Goal: Information Seeking & Learning: Learn about a topic

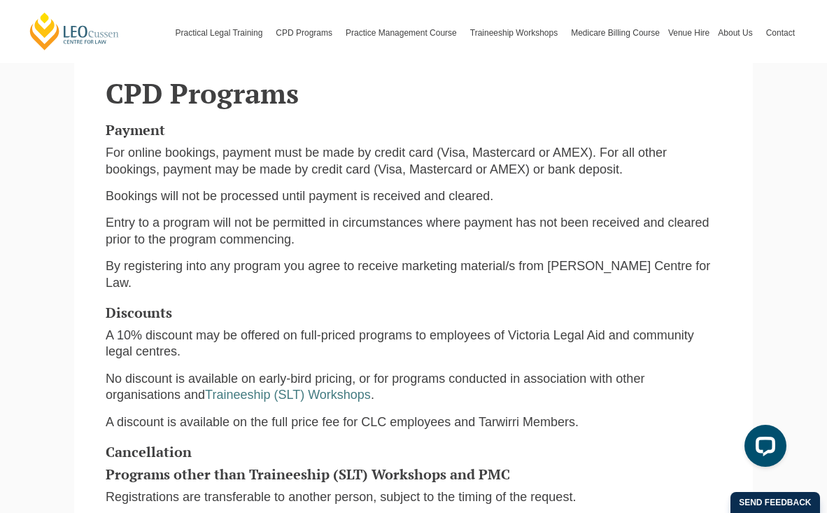
scroll to position [742, 0]
click at [456, 414] on p "A discount is available on the full price fee for CLC employees and Tarwirri Me…" at bounding box center [414, 422] width 616 height 16
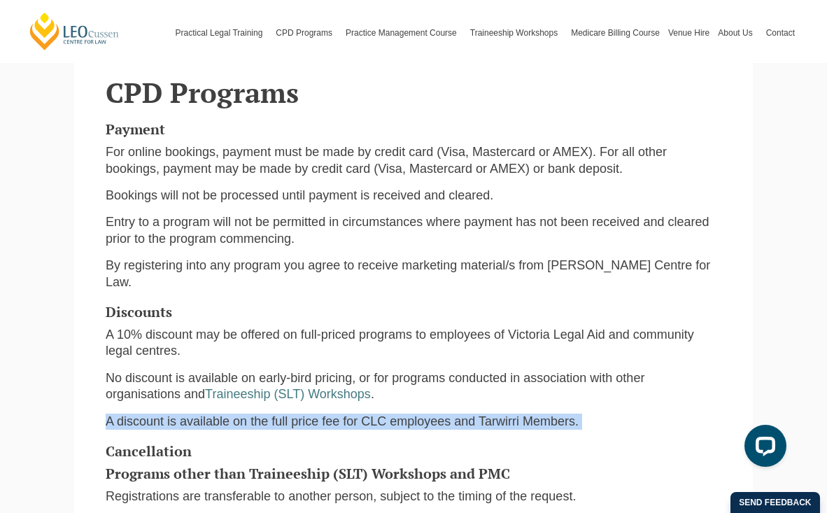
click at [456, 414] on p "A discount is available on the full price fee for CLC employees and Tarwirri Me…" at bounding box center [414, 422] width 616 height 16
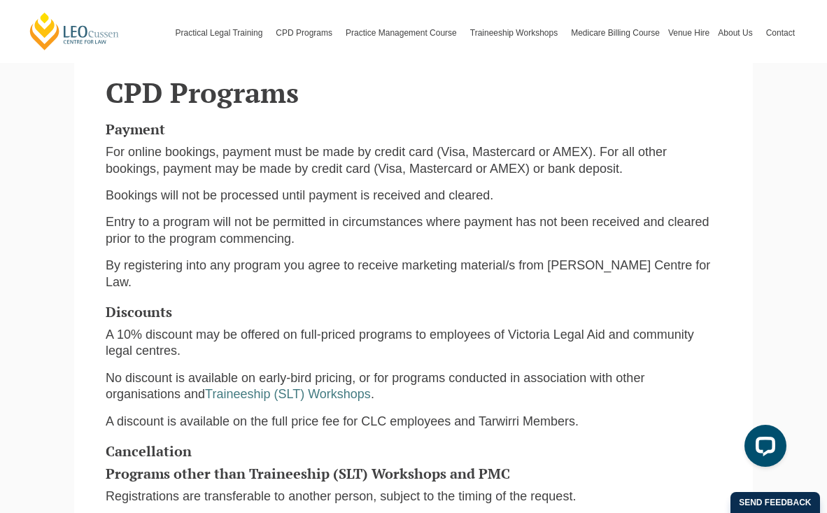
click at [456, 414] on p "A discount is available on the full price fee for CLC employees and Tarwirri Me…" at bounding box center [414, 422] width 616 height 16
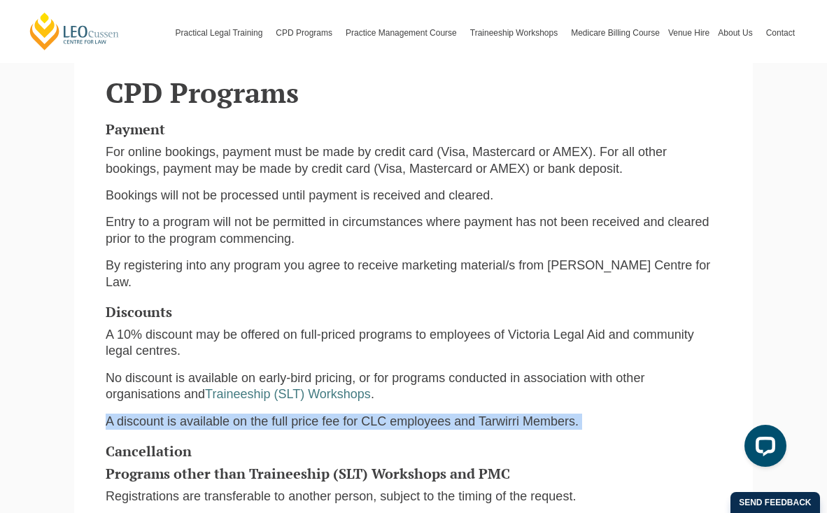
click at [456, 414] on p "A discount is available on the full price fee for CLC employees and Tarwirri Me…" at bounding box center [414, 422] width 616 height 16
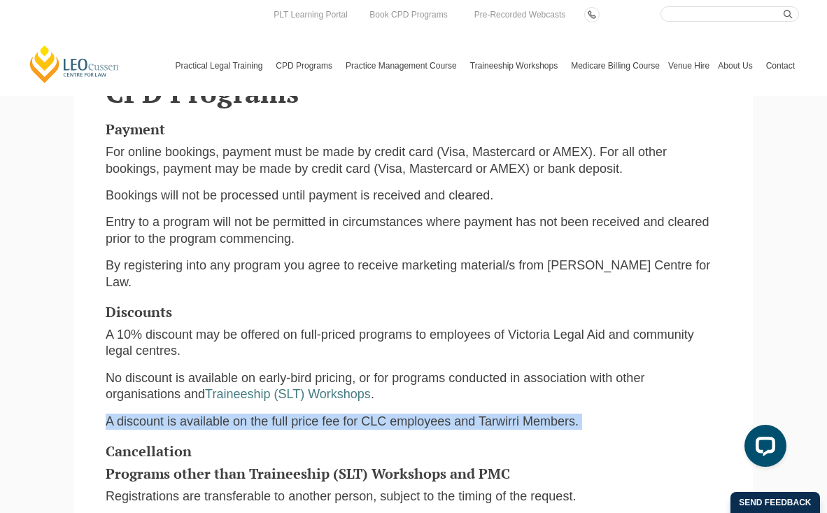
click at [502, 214] on p "Entry to a program will not be permitted in circumstances where payment has not…" at bounding box center [414, 230] width 616 height 33
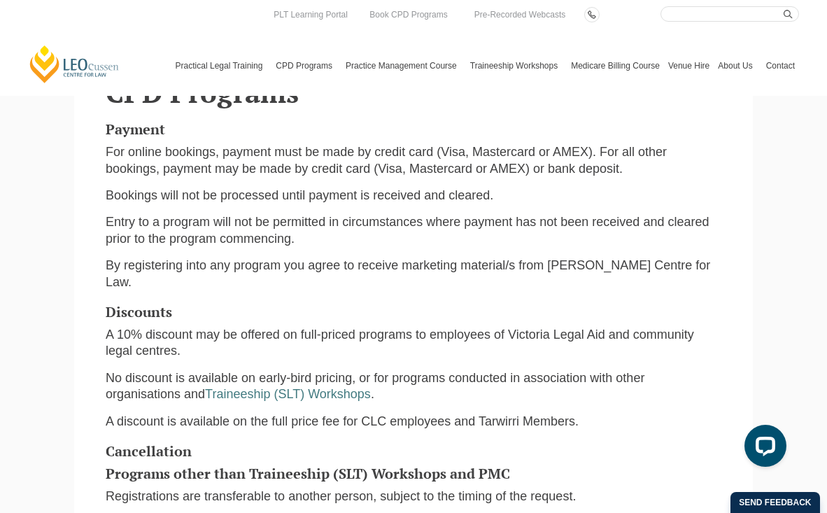
click at [185, 327] on p "A 10% discount may be offered on full-priced programs to employees of Victoria …" at bounding box center [414, 343] width 616 height 33
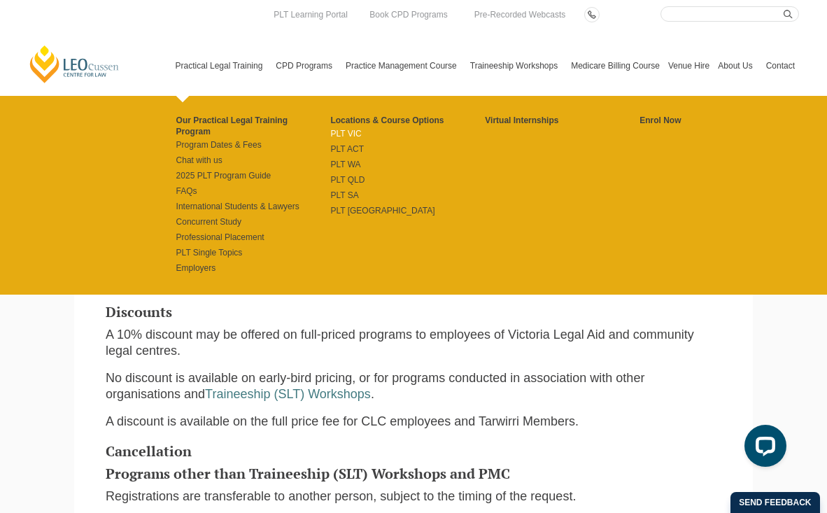
click at [337, 132] on link "PLT VIC" at bounding box center [407, 133] width 155 height 11
click at [209, 139] on link "Program Dates & Fees" at bounding box center [253, 144] width 155 height 11
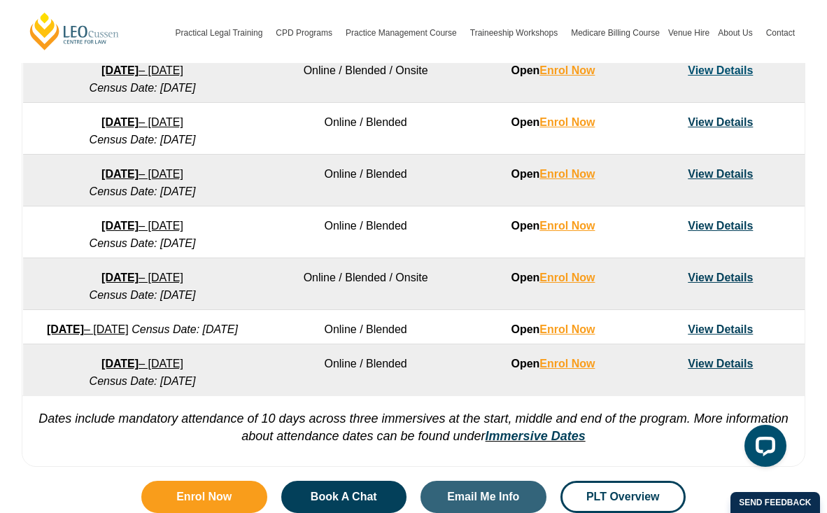
scroll to position [894, 0]
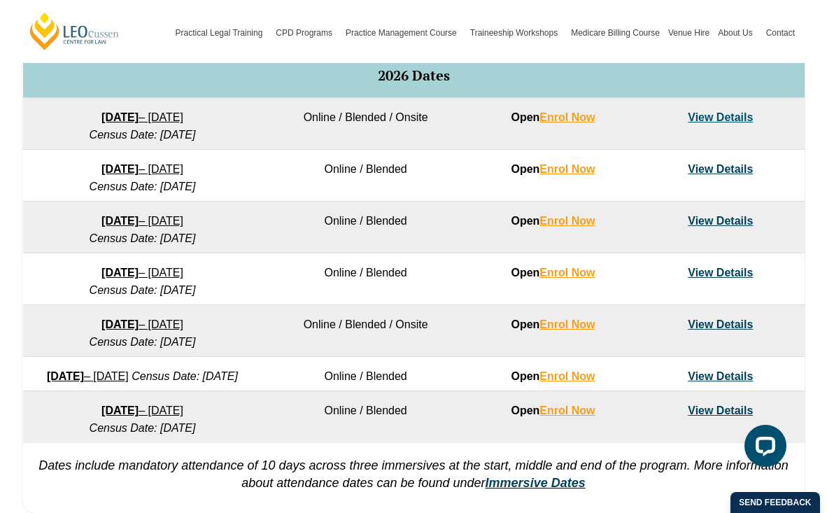
click at [723, 171] on link "View Details" at bounding box center [720, 169] width 65 height 12
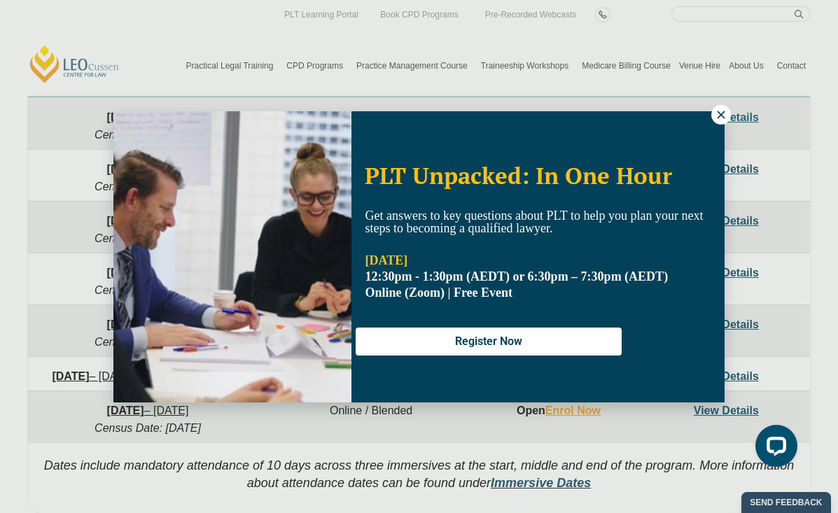
click at [724, 113] on icon at bounding box center [720, 114] width 13 height 13
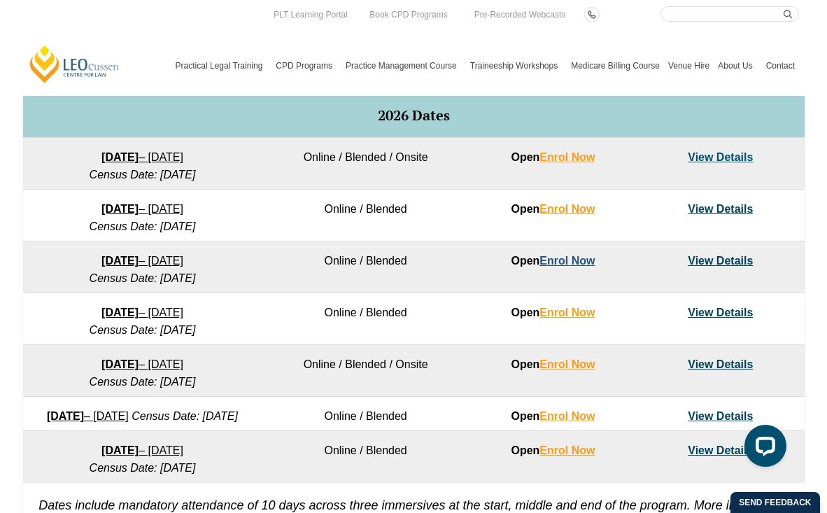
scroll to position [844, 0]
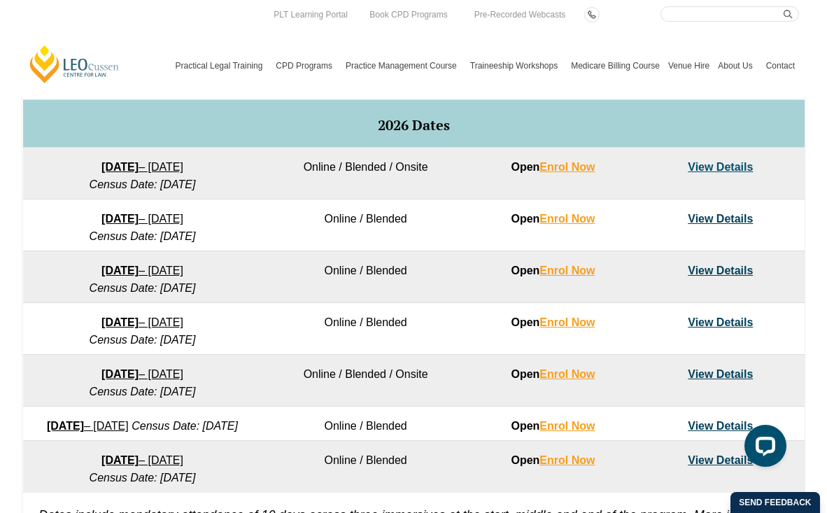
click at [718, 218] on link "View Details" at bounding box center [720, 219] width 65 height 12
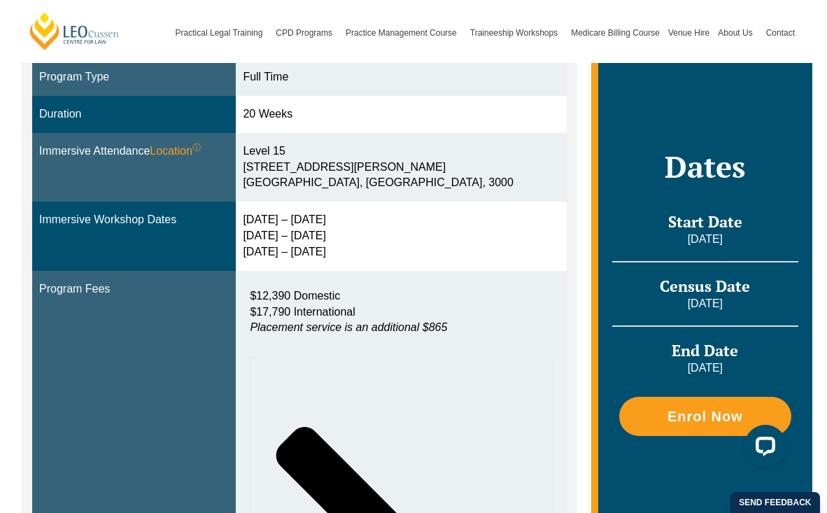
click at [365, 321] on em "Placement service is an additional $865" at bounding box center [348, 327] width 197 height 12
click at [365, 313] on p "$12,390 Domestic $17,790 International Placement service is an additional $865" at bounding box center [401, 312] width 302 height 48
drag, startPoint x: 306, startPoint y: 289, endPoint x: 263, endPoint y: 292, distance: 43.5
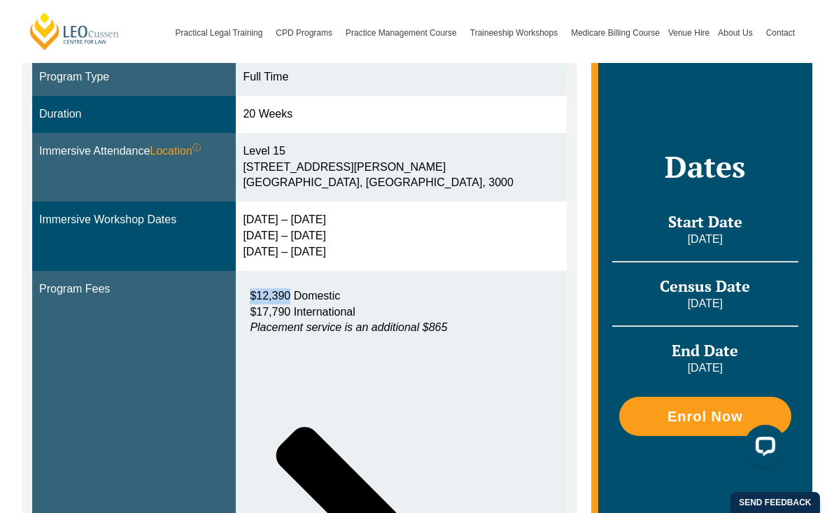
click at [263, 292] on div "$12,390 Domestic $17,790 International Placement service is an additional $865" at bounding box center [401, 315] width 316 height 69
copy span "$12,390"
